Goal: Find contact information: Find contact information

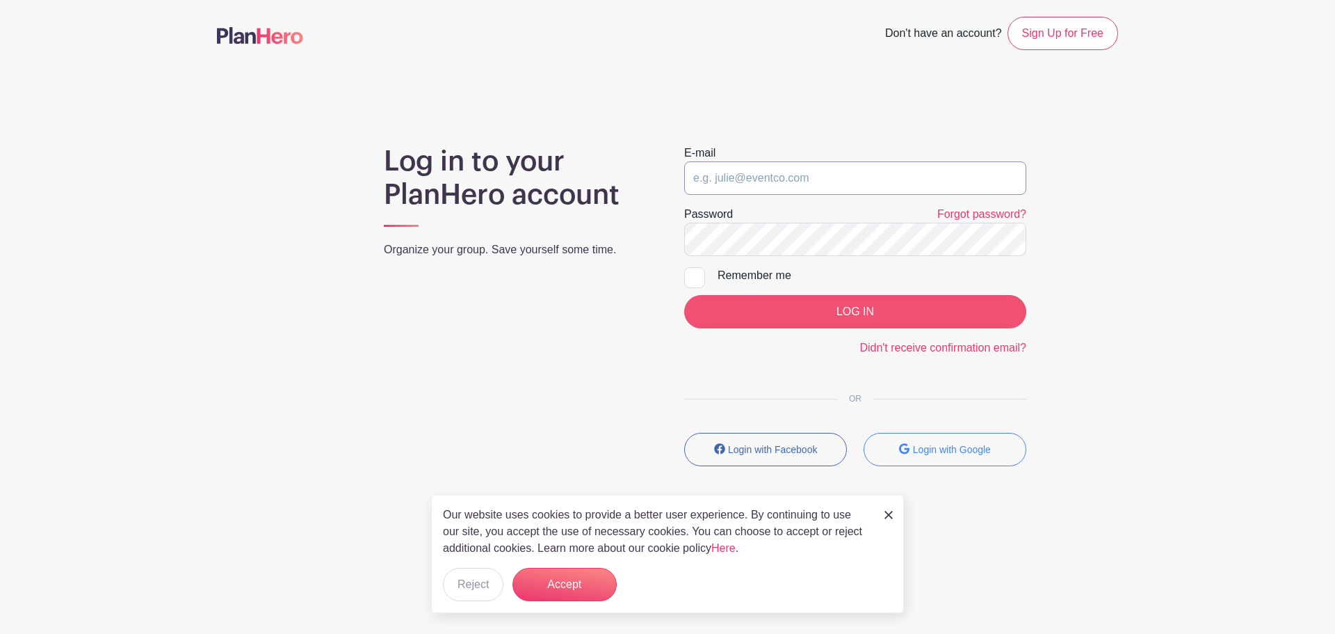
type input "[EMAIL_ADDRESS][PERSON_NAME][DOMAIN_NAME]"
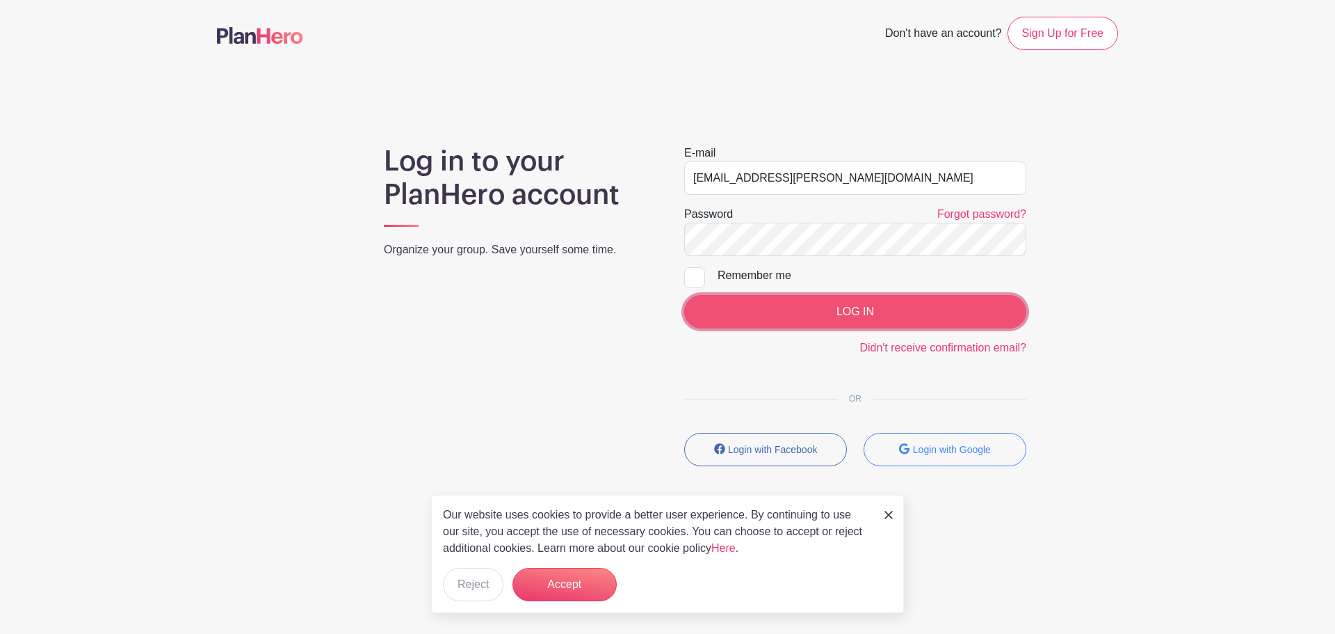
click at [768, 305] on input "LOG IN" at bounding box center [855, 311] width 342 height 33
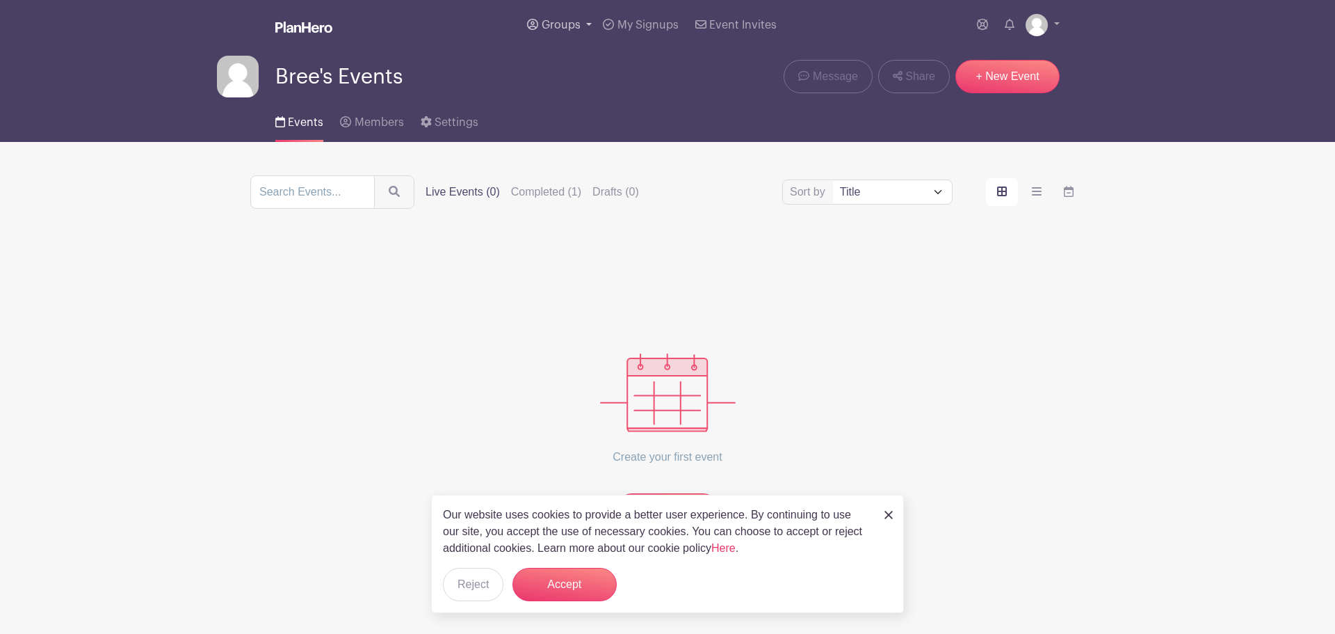
click at [565, 26] on span "Groups" at bounding box center [561, 24] width 39 height 11
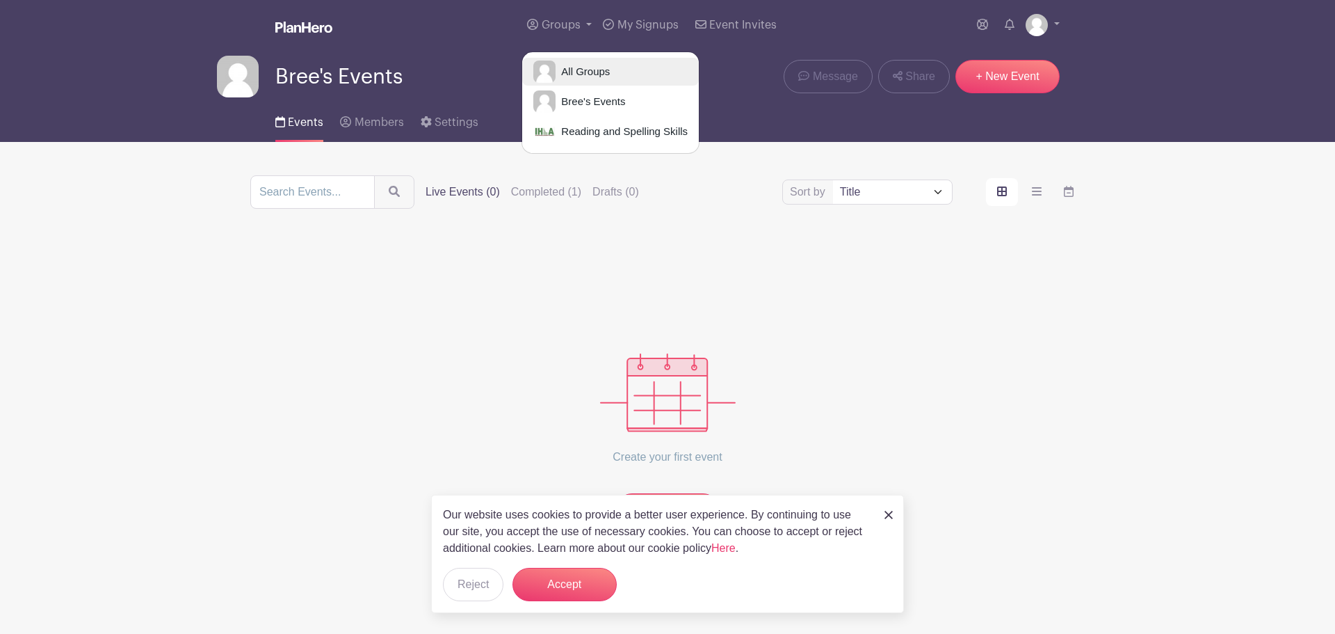
click at [583, 72] on span "All Groups" at bounding box center [583, 72] width 54 height 16
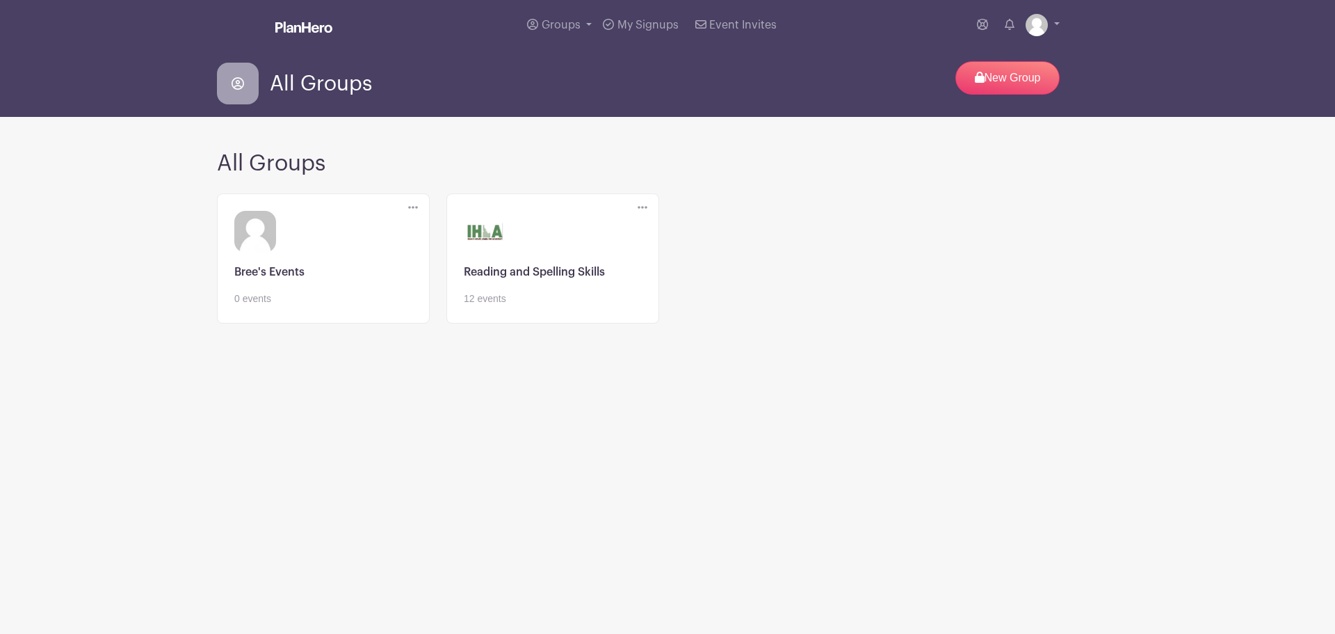
click at [522, 306] on link at bounding box center [553, 306] width 178 height 0
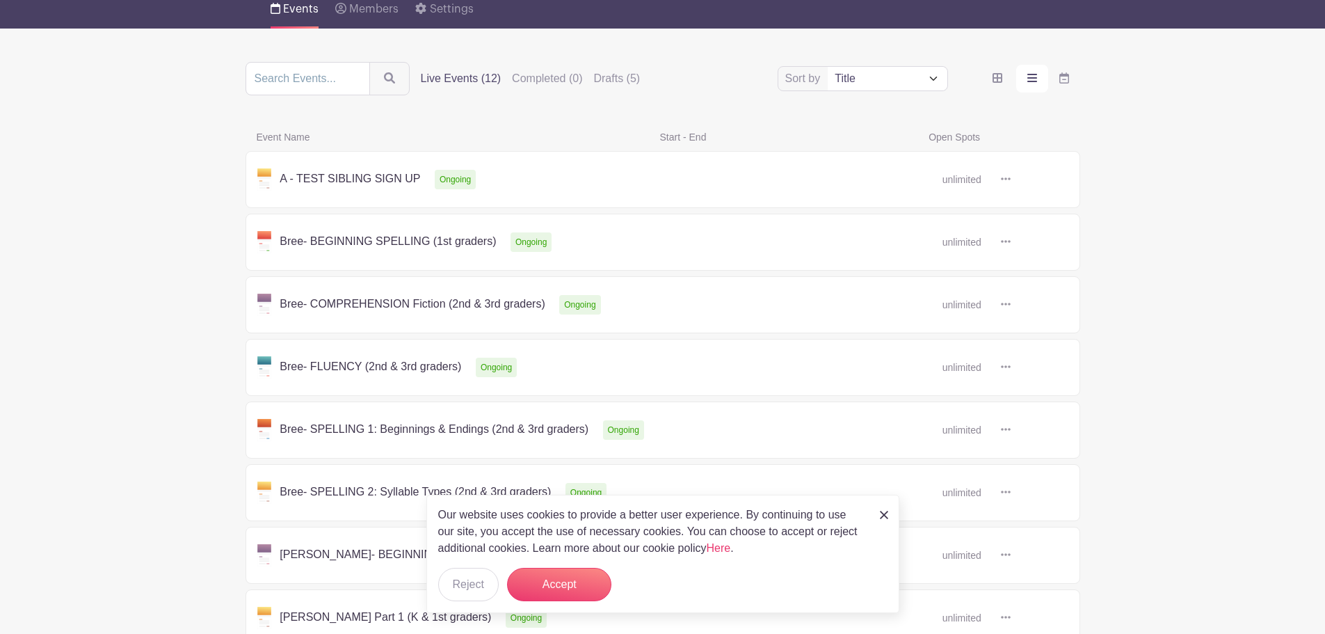
scroll to position [264, 0]
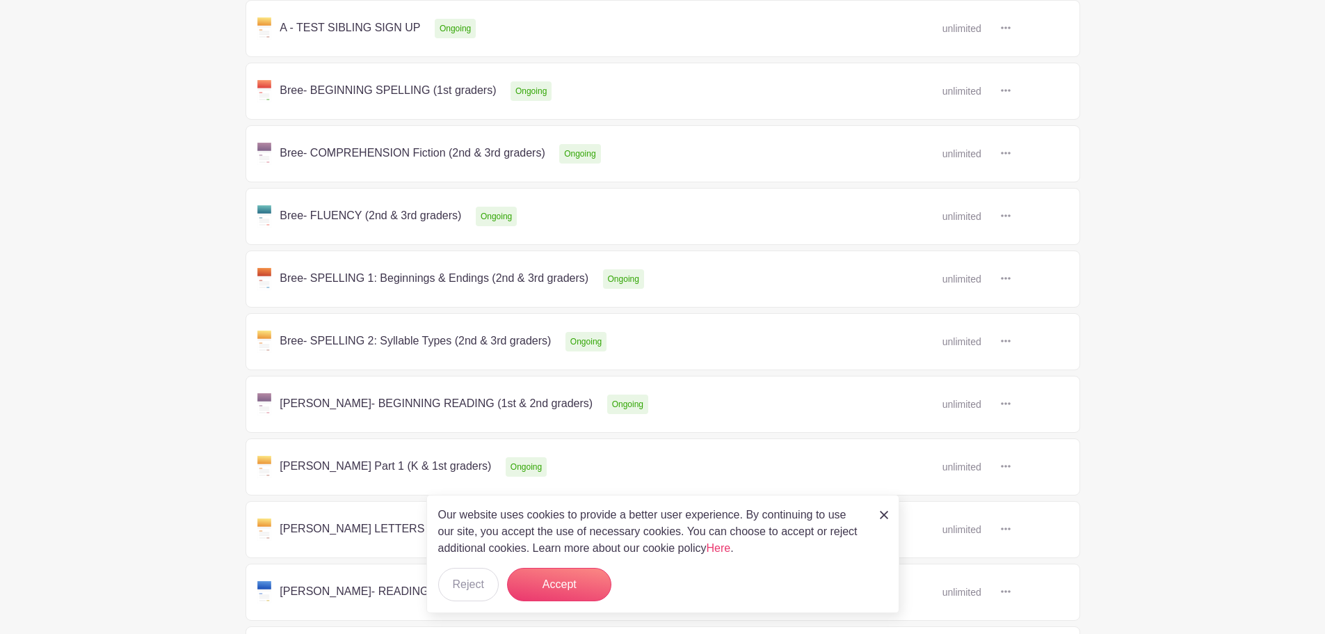
click at [1010, 279] on link at bounding box center [1010, 279] width 0 height 0
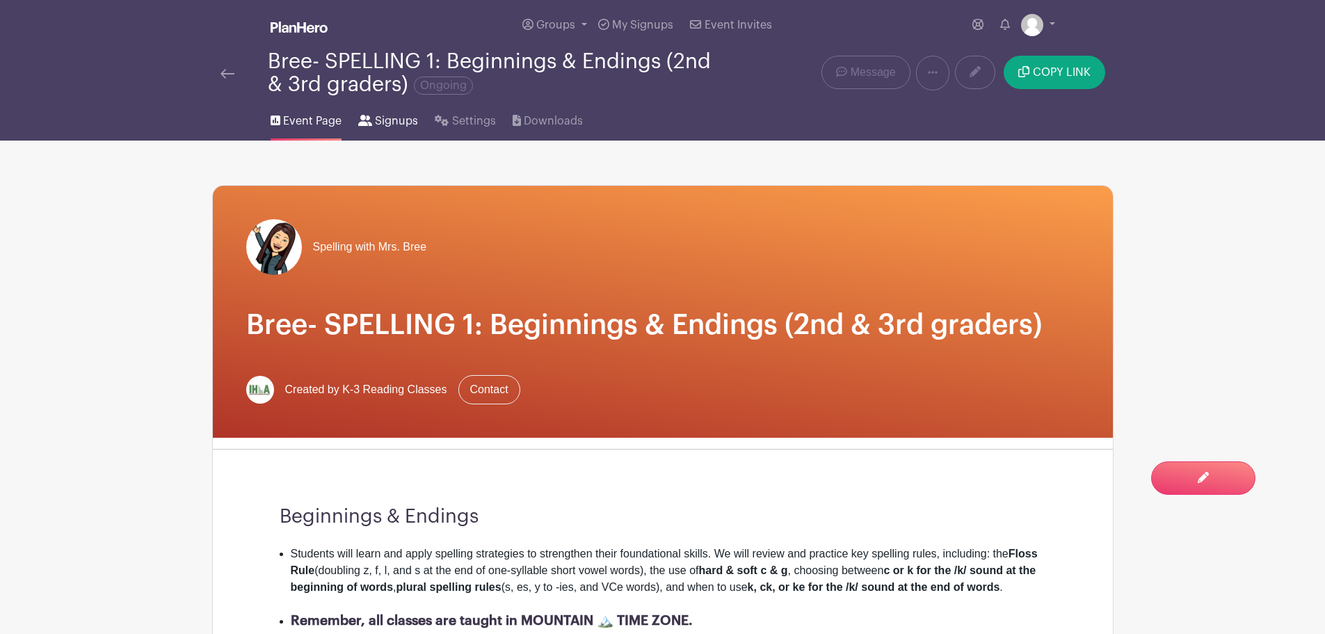
click at [407, 127] on span "Signups" at bounding box center [396, 121] width 43 height 17
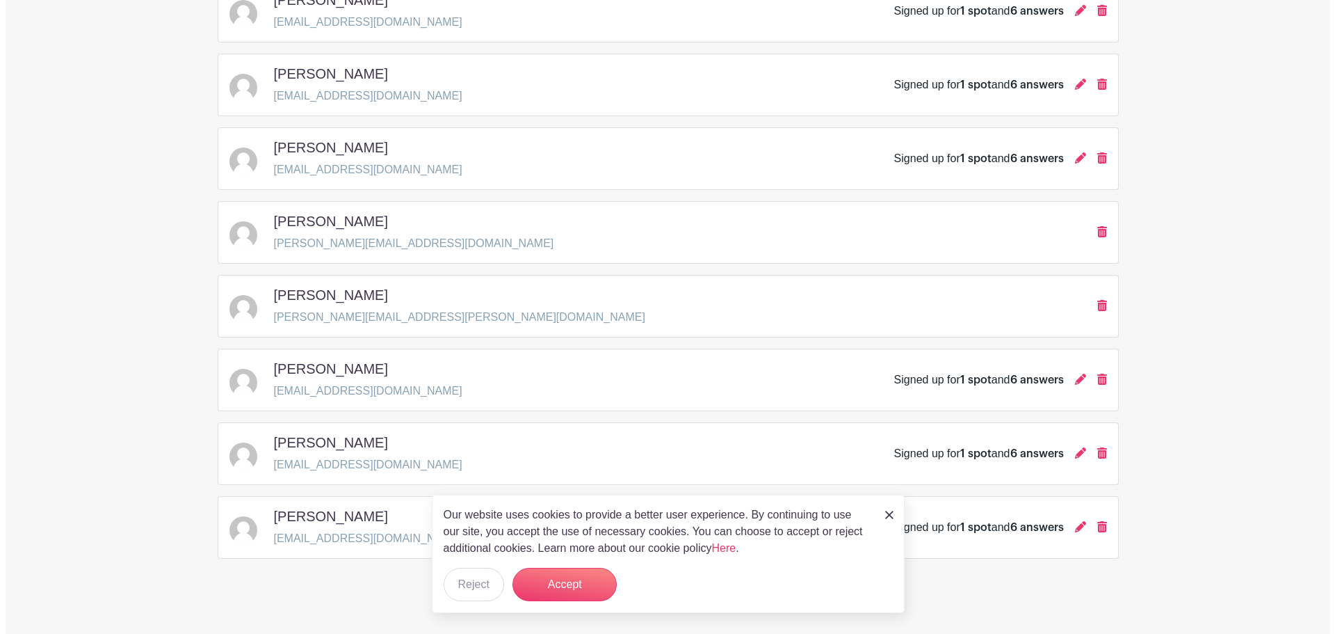
scroll to position [1905, 0]
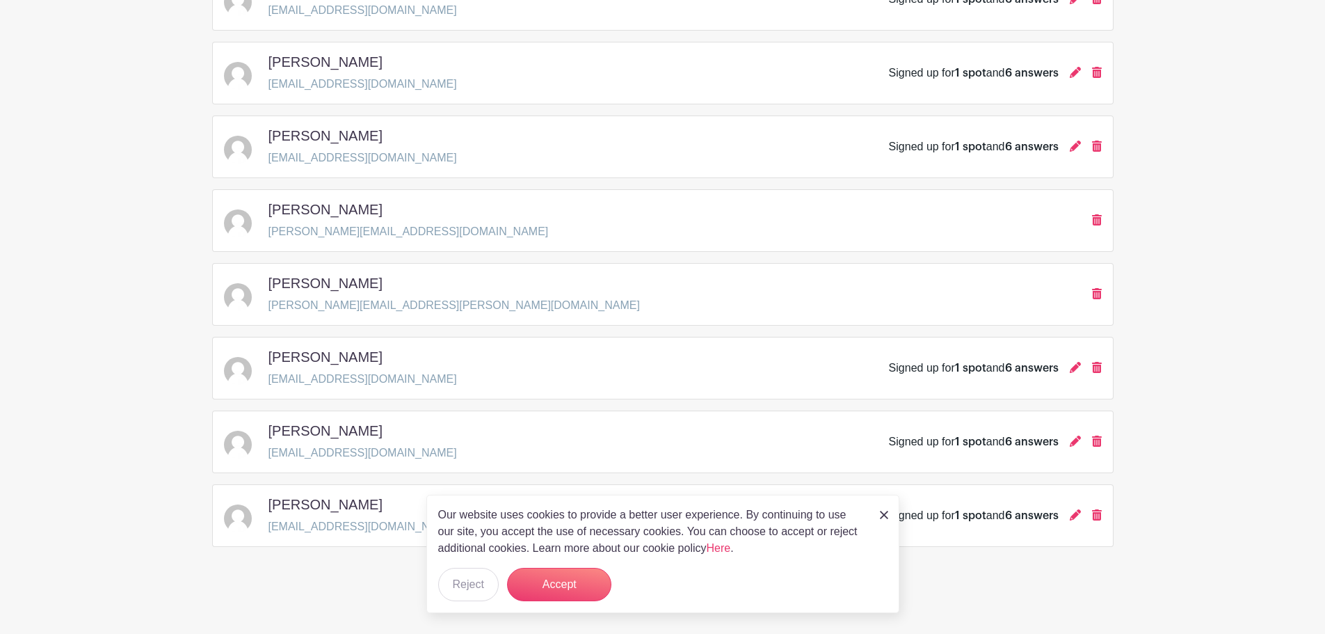
click at [884, 513] on img at bounding box center [884, 514] width 8 height 8
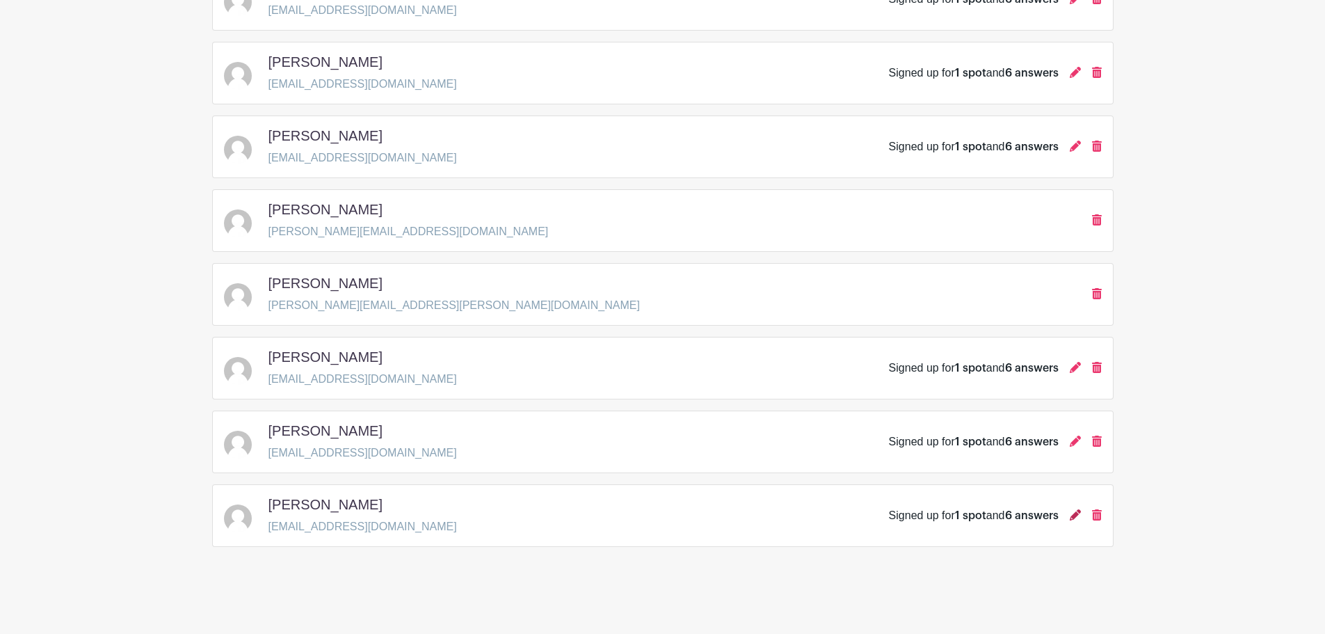
click at [1077, 516] on icon at bounding box center [1075, 514] width 11 height 11
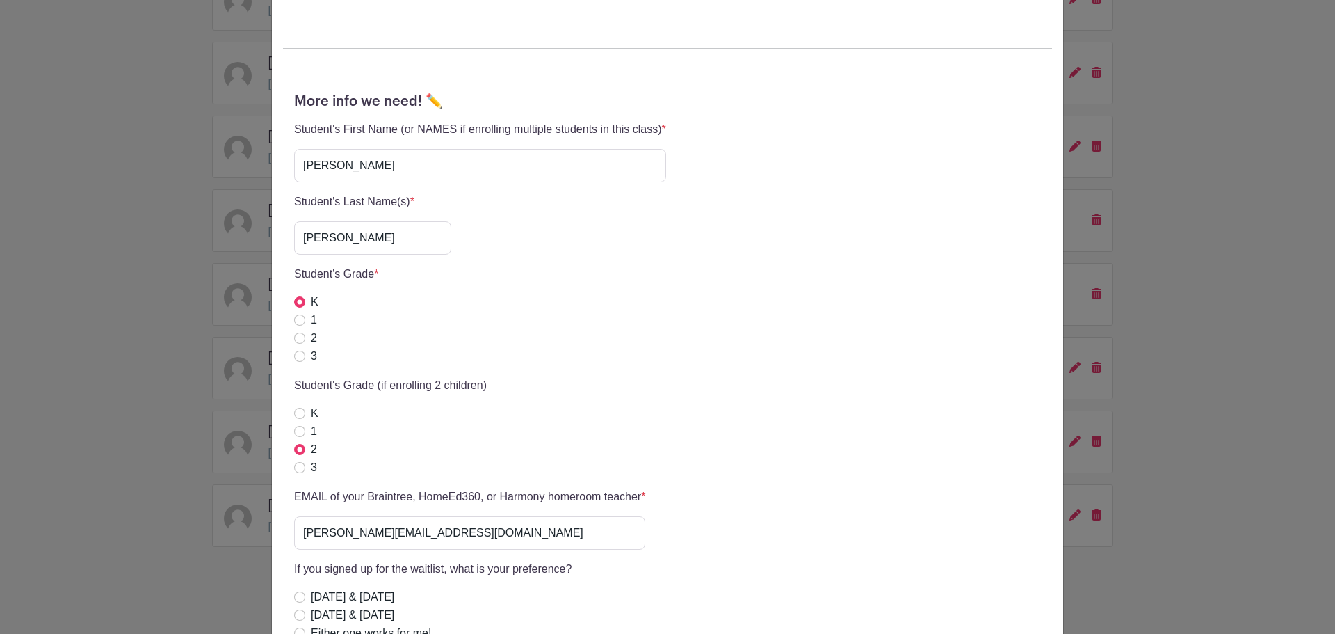
scroll to position [0, 0]
